Goal: Information Seeking & Learning: Check status

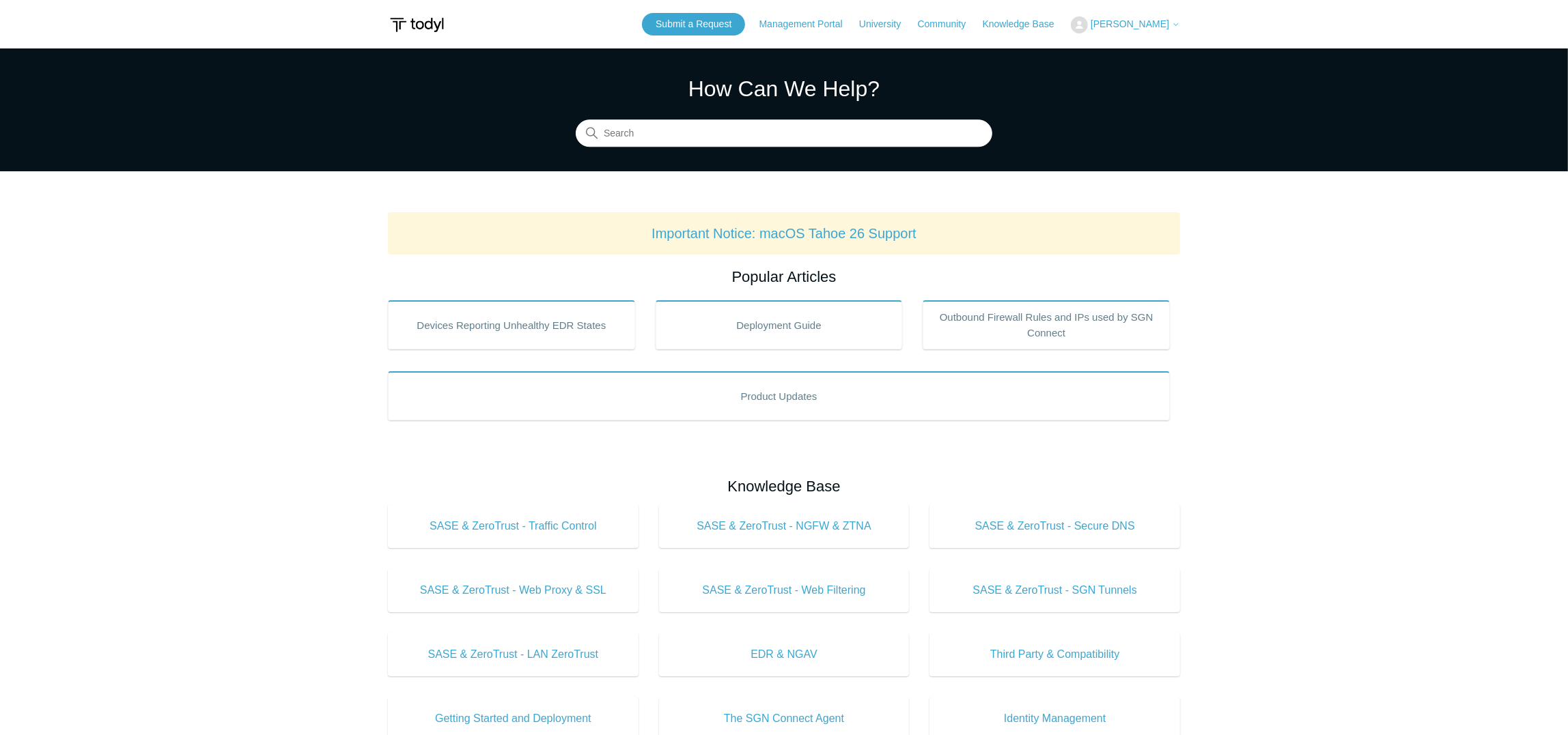
click at [1171, 24] on icon at bounding box center [1175, 24] width 8 height 8
click at [1160, 56] on link "My Support Requests" at bounding box center [1139, 53] width 133 height 24
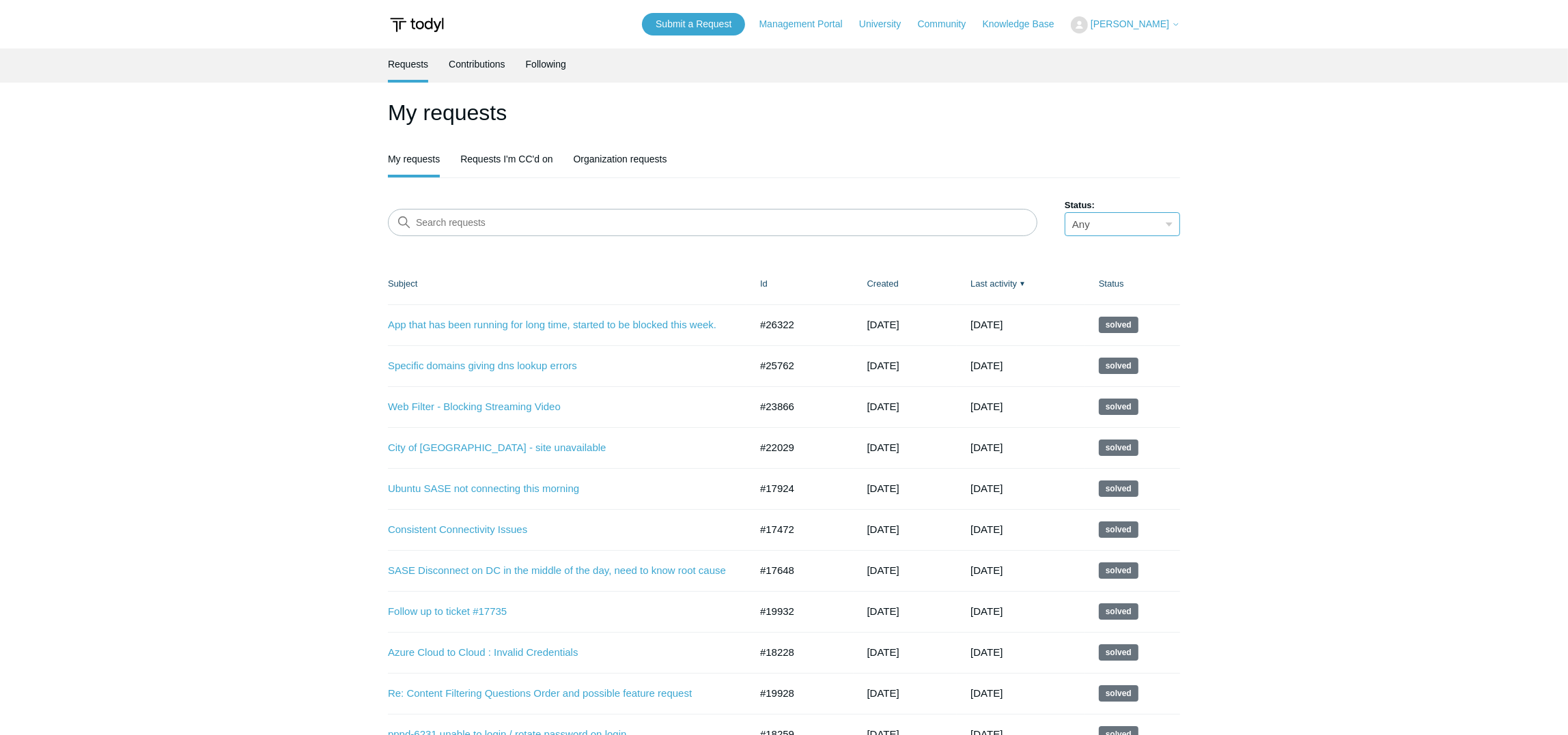
click at [1107, 213] on select "Any Open Awaiting your reply Solved" at bounding box center [1121, 224] width 115 height 24
select select "open"
click at [1064, 213] on select "Any Open Awaiting your reply Solved" at bounding box center [1121, 224] width 115 height 24
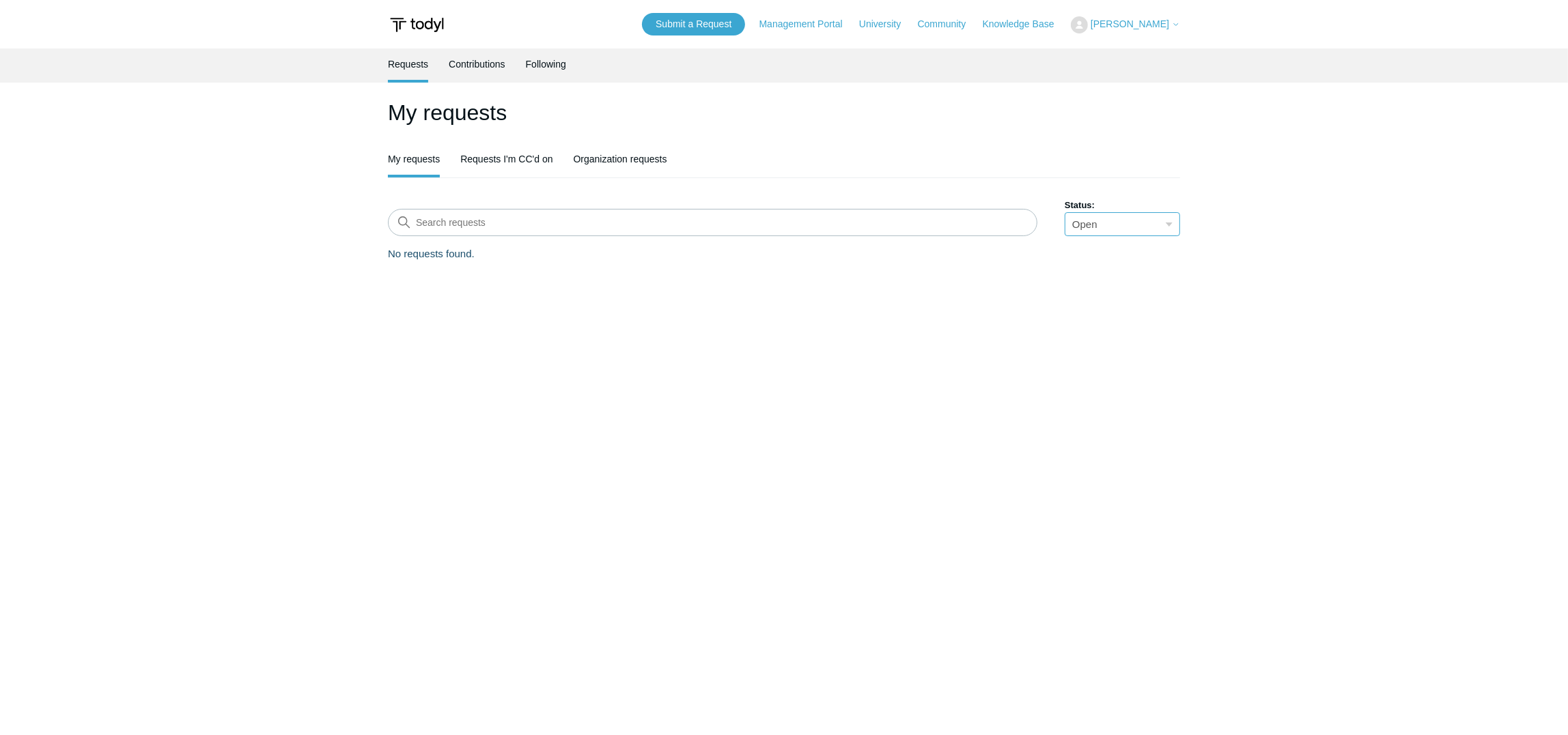
click at [1102, 219] on select "Any Open Awaiting your reply Solved" at bounding box center [1121, 224] width 115 height 24
select select "answered"
click at [1064, 213] on select "Any Open Awaiting your reply Solved" at bounding box center [1121, 224] width 115 height 24
click at [603, 162] on link "Organization requests" at bounding box center [620, 158] width 94 height 29
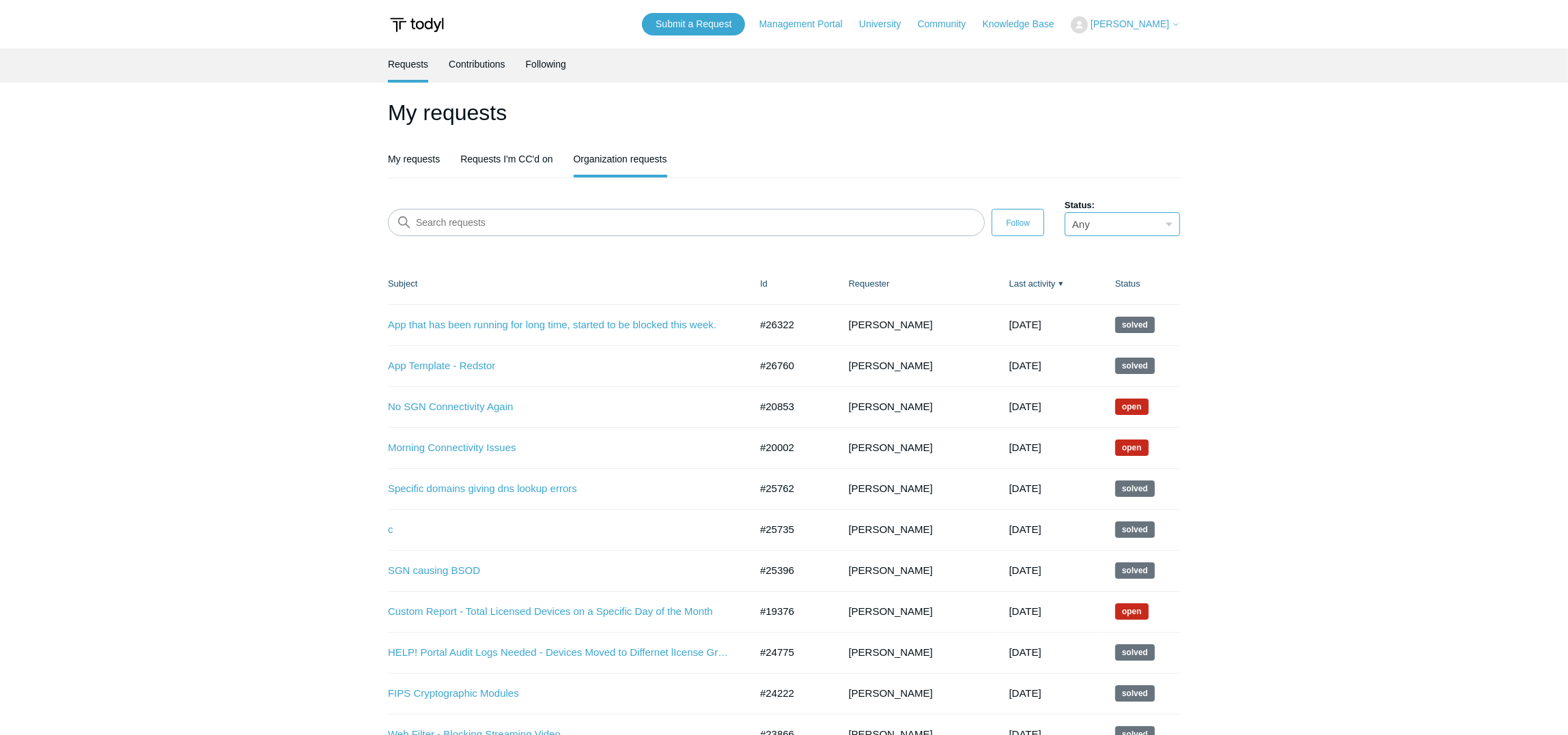
click at [1110, 220] on select "Any Open Awaiting your reply Solved" at bounding box center [1121, 224] width 115 height 24
select select "open"
click at [1064, 213] on select "Any Open Awaiting your reply Solved" at bounding box center [1121, 224] width 115 height 24
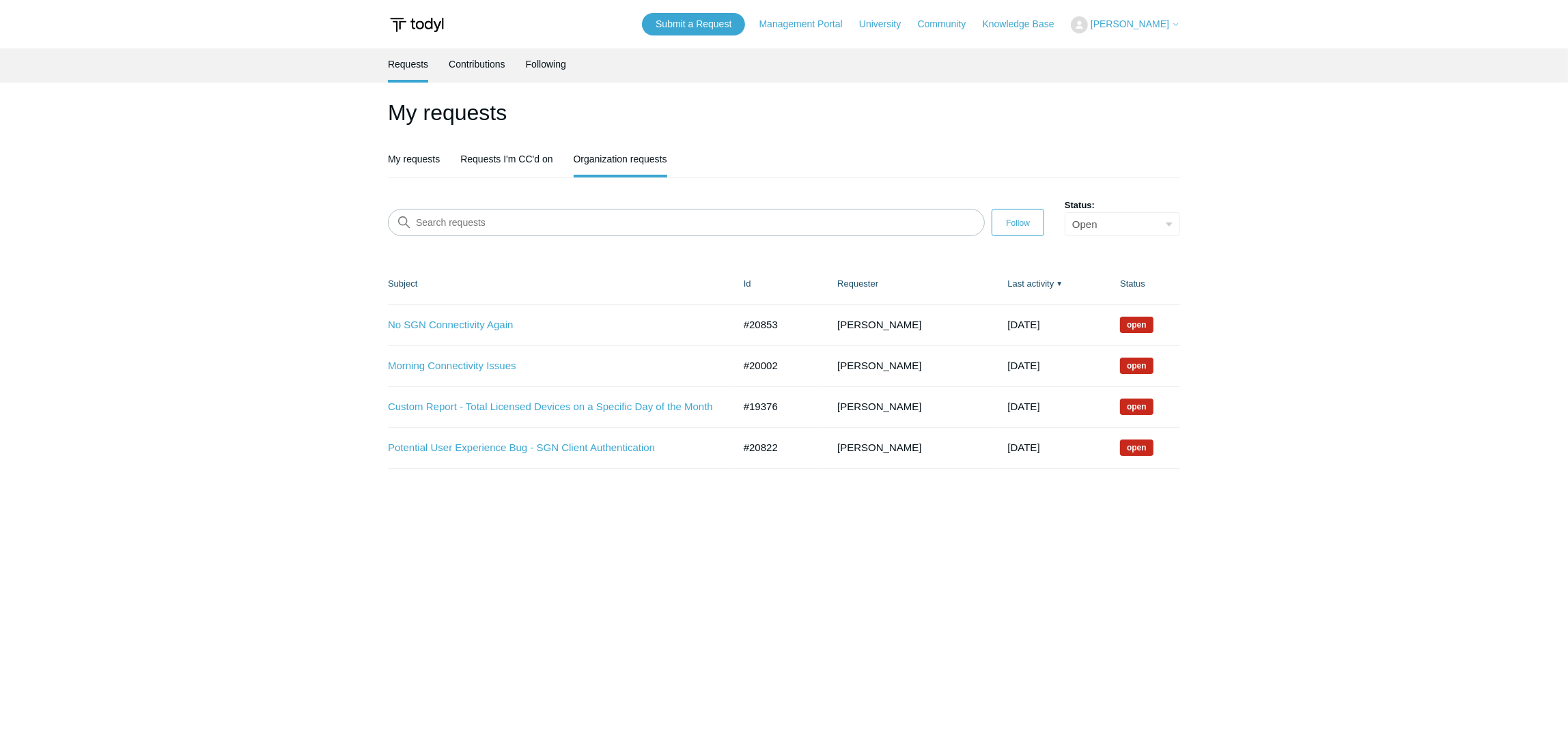
click at [1118, 223] on select "Any Open Awaiting your reply Solved" at bounding box center [1121, 224] width 115 height 24
select select "answered"
click at [1064, 213] on select "Any Open Awaiting your reply Solved" at bounding box center [1121, 224] width 115 height 24
